Goal: Task Accomplishment & Management: Use online tool/utility

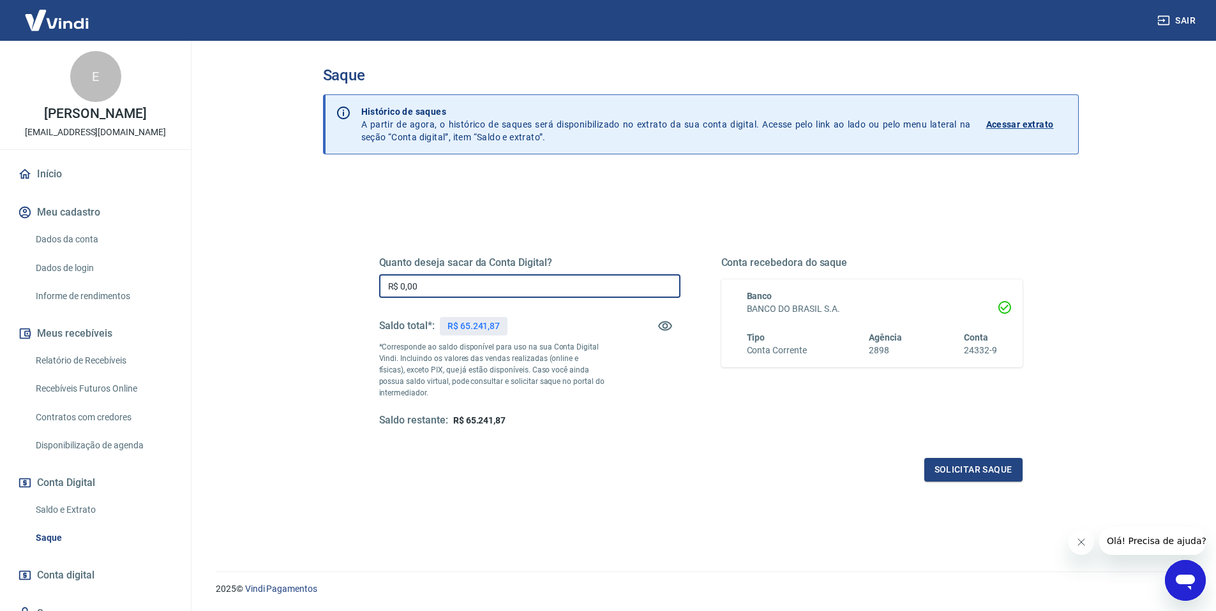
click at [435, 281] on input "R$ 0,00" at bounding box center [529, 286] width 301 height 24
type input "R$ 40.000,00"
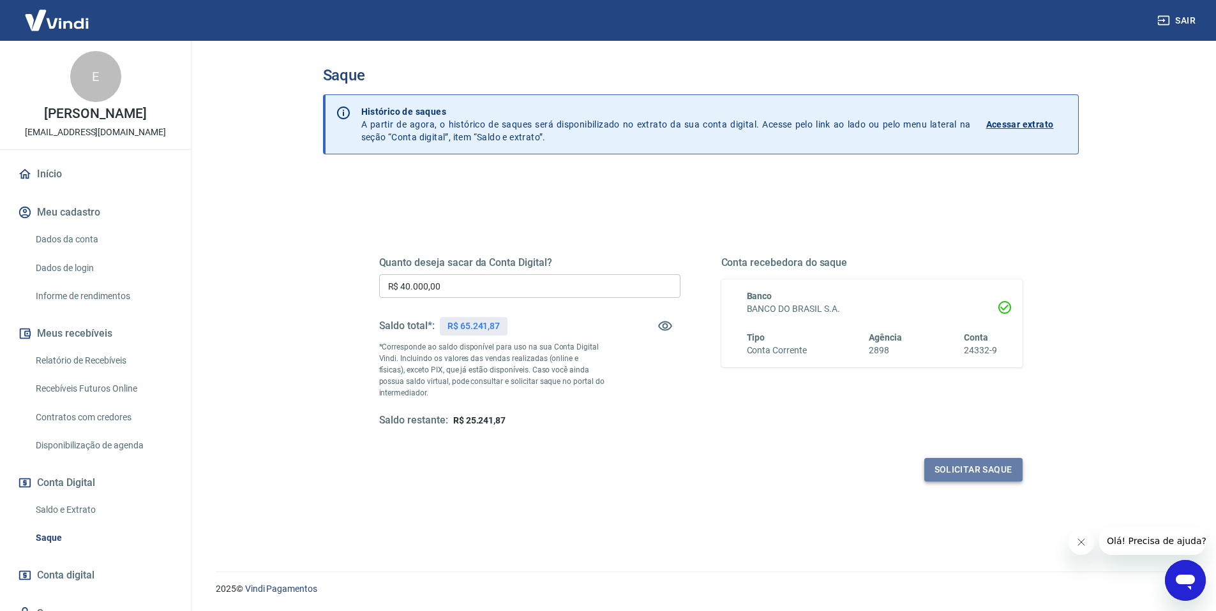
click at [945, 472] on button "Solicitar saque" at bounding box center [973, 470] width 98 height 24
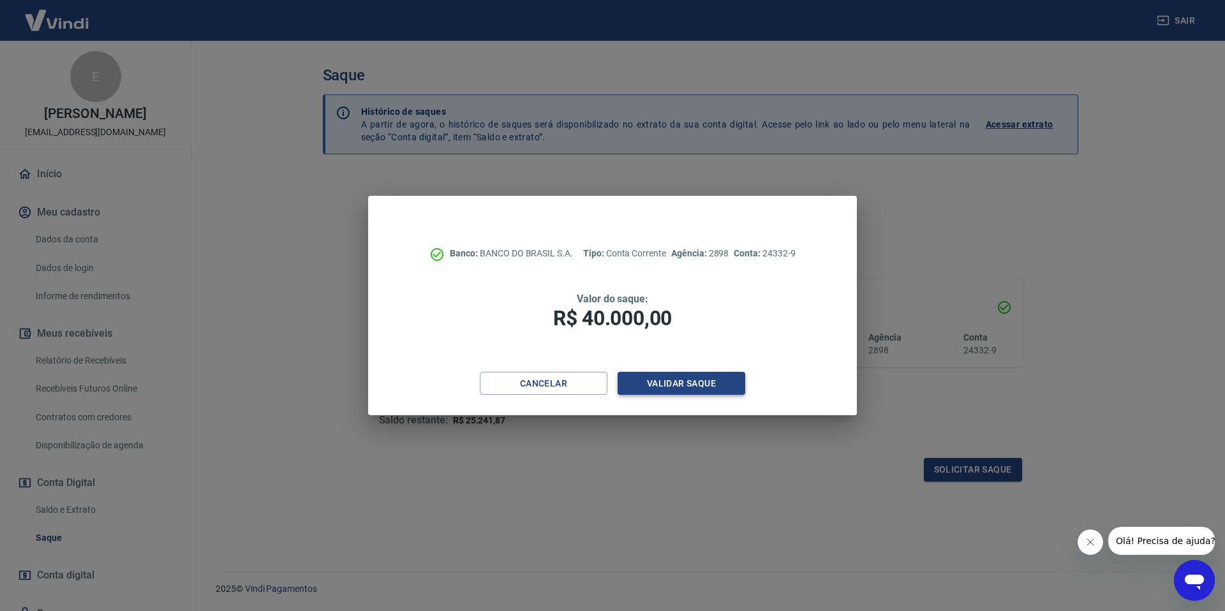
click at [681, 389] on button "Validar saque" at bounding box center [682, 384] width 128 height 24
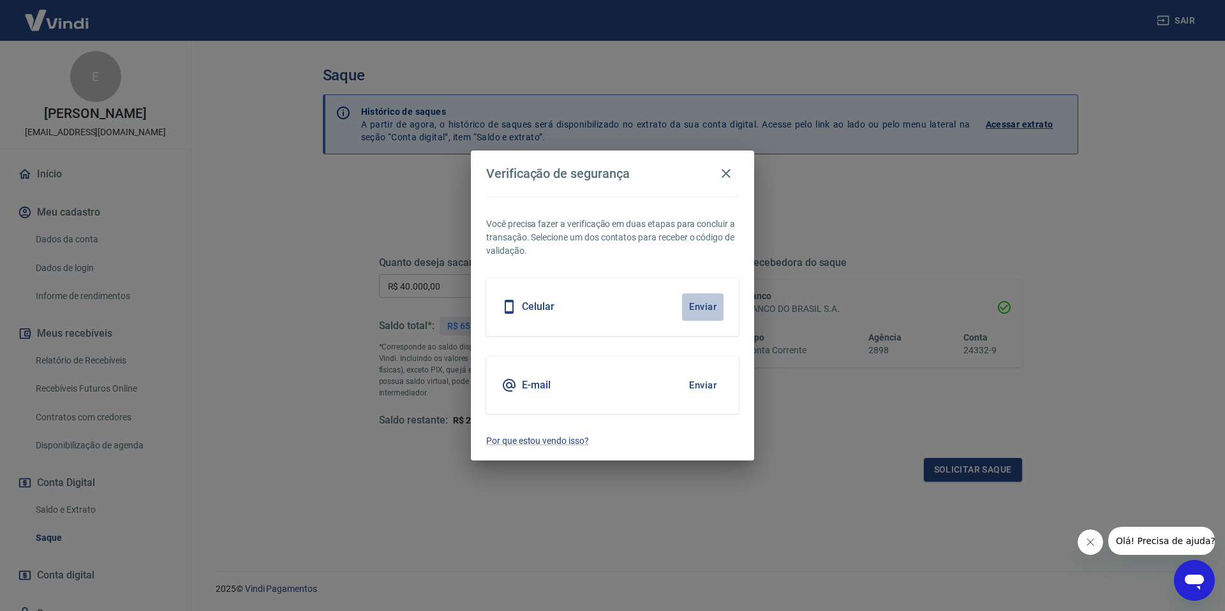
click at [694, 308] on button "Enviar" at bounding box center [702, 307] width 41 height 27
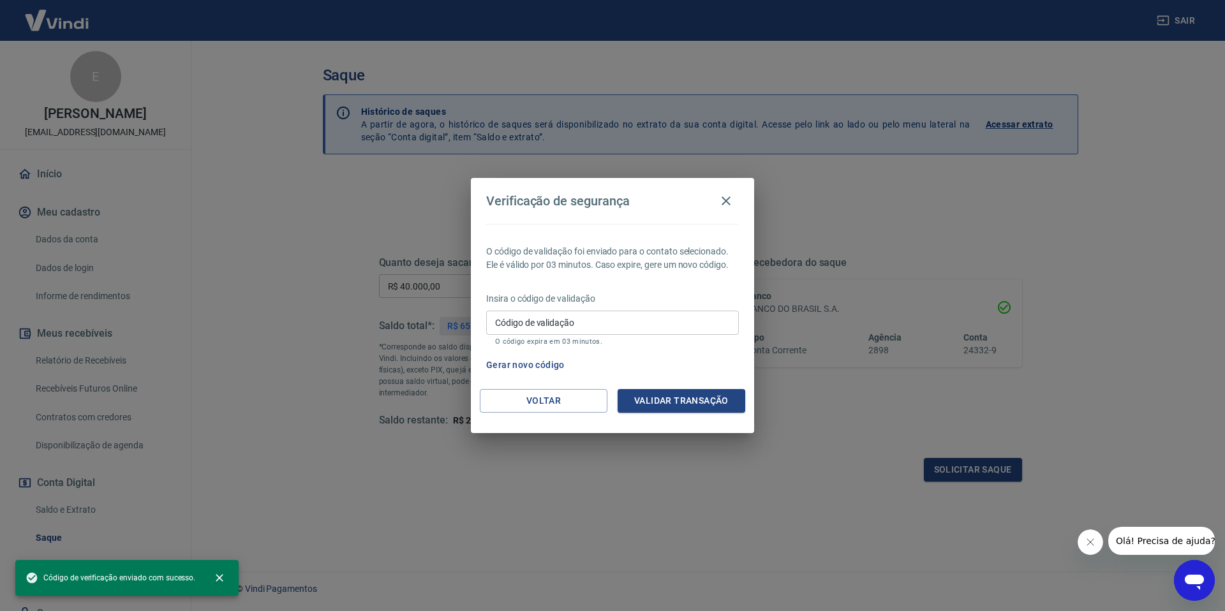
click at [608, 328] on input "Código de validação" at bounding box center [612, 323] width 253 height 24
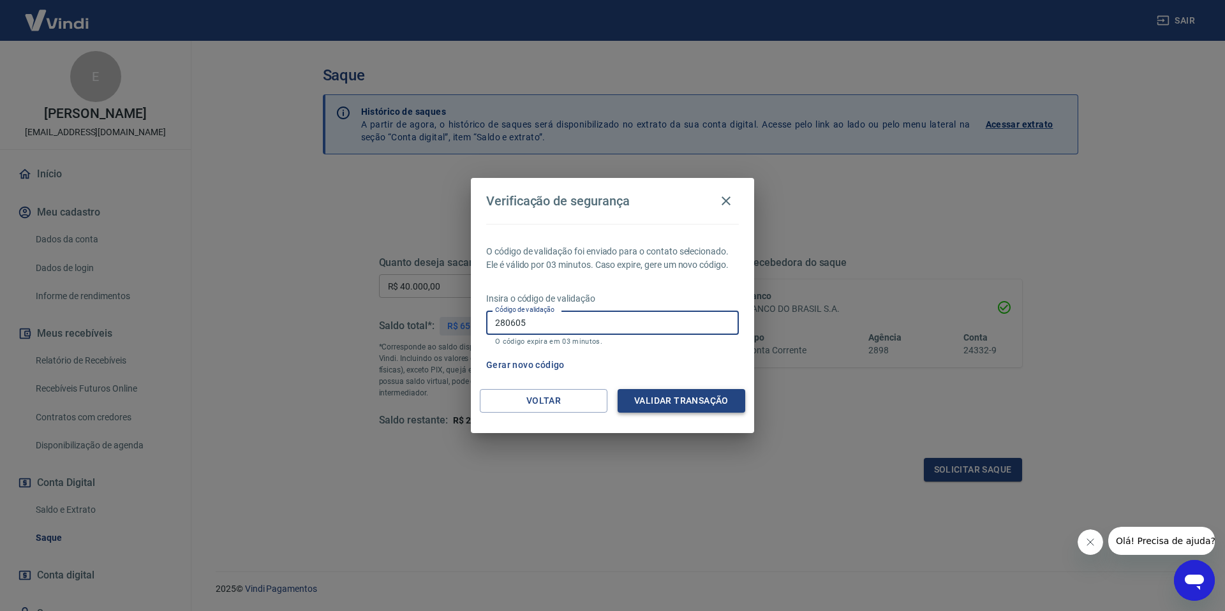
type input "280605"
click at [668, 405] on button "Validar transação" at bounding box center [682, 401] width 128 height 24
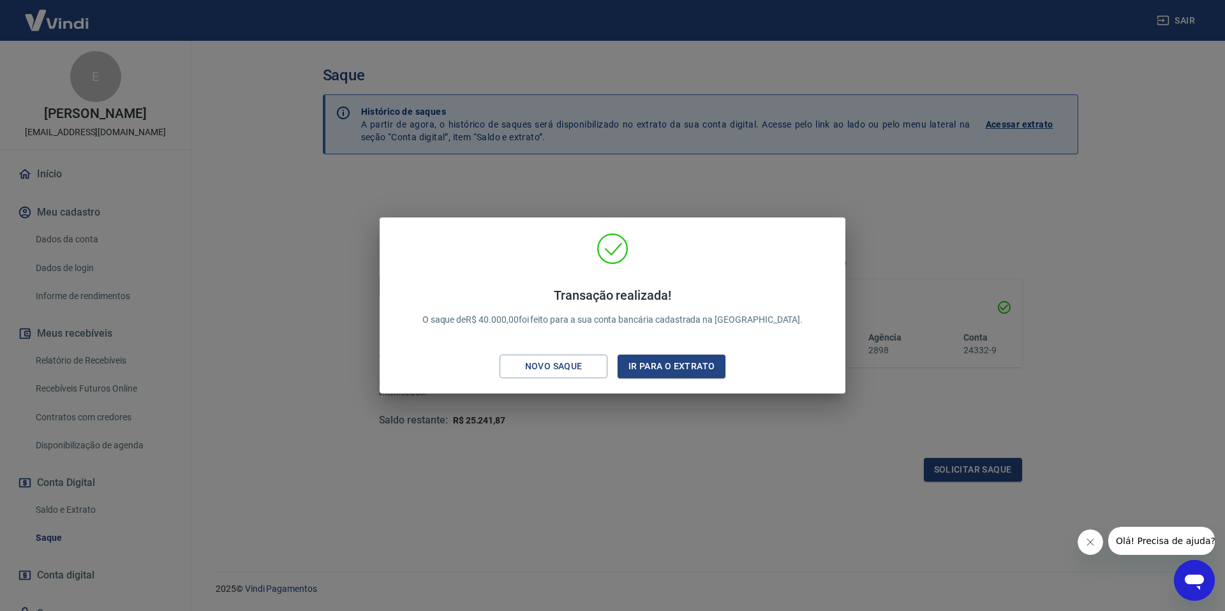
click at [531, 318] on p "Transação realizada! O saque de R$ 40.000,00 foi feito para a sua conta bancári…" at bounding box center [612, 307] width 381 height 39
copy p "40.000,00"
click at [593, 508] on div "Transação realizada! O saque de R$ 40.000,00 foi feito para a sua conta bancári…" at bounding box center [612, 305] width 1225 height 611
